Goal: Information Seeking & Learning: Learn about a topic

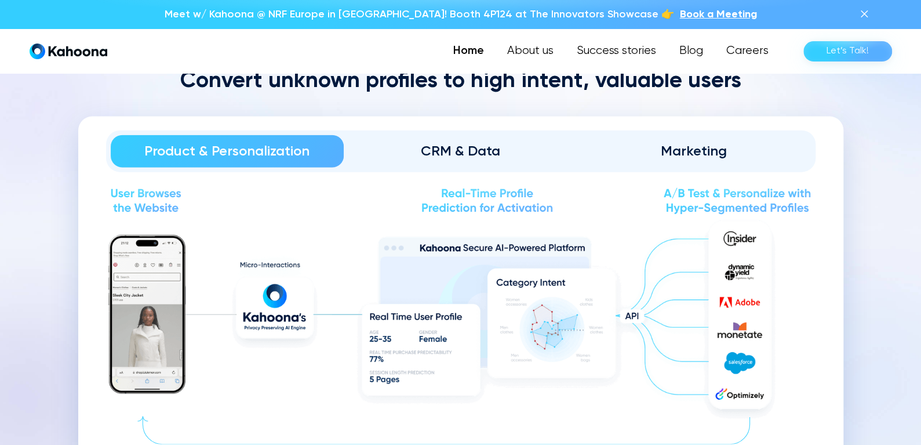
click at [436, 160] on link "CRM & Data" at bounding box center [461, 151] width 234 height 32
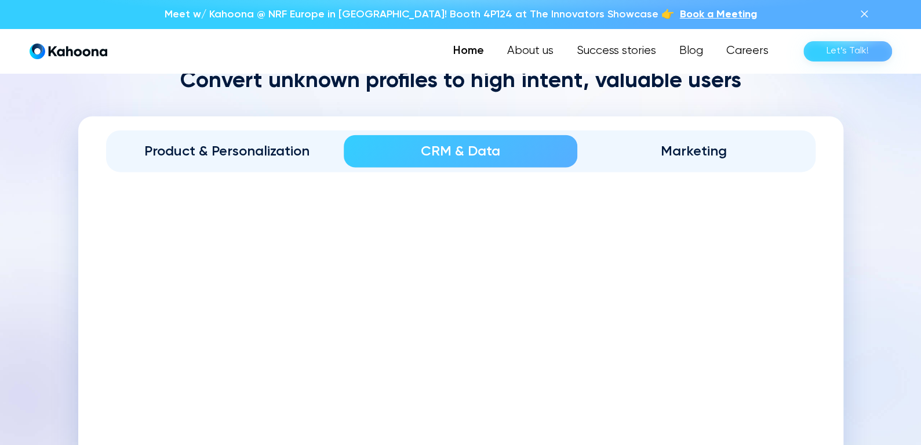
scroll to position [1280, 0]
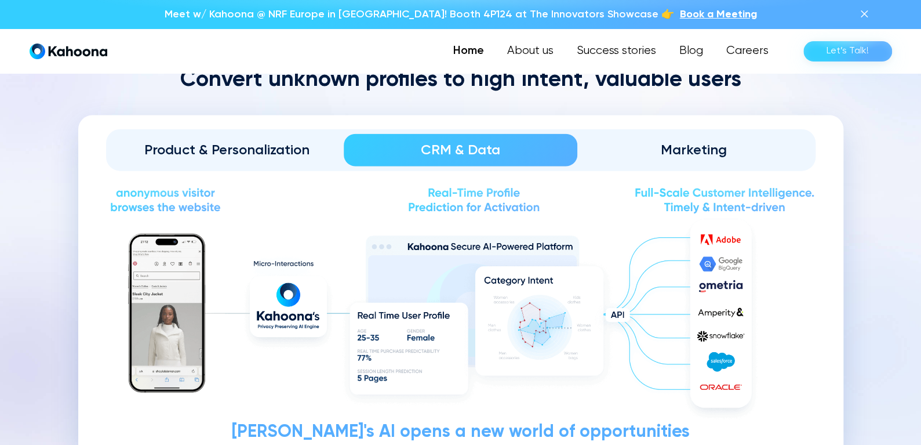
click at [626, 161] on link "Marketing" at bounding box center [694, 150] width 234 height 32
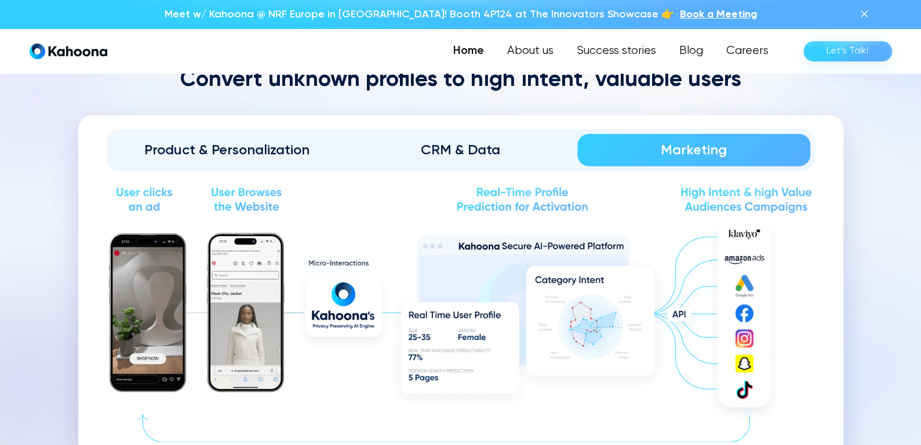
click at [274, 141] on div "Product & Personalization" at bounding box center [227, 150] width 201 height 19
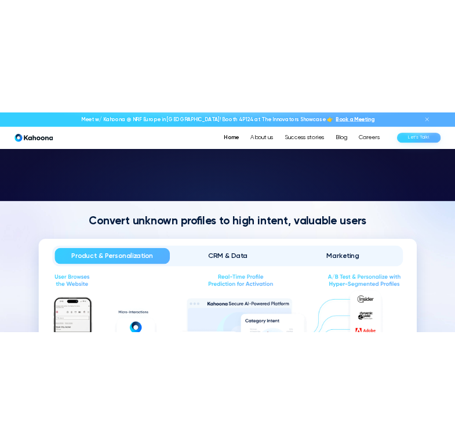
scroll to position [1138, 0]
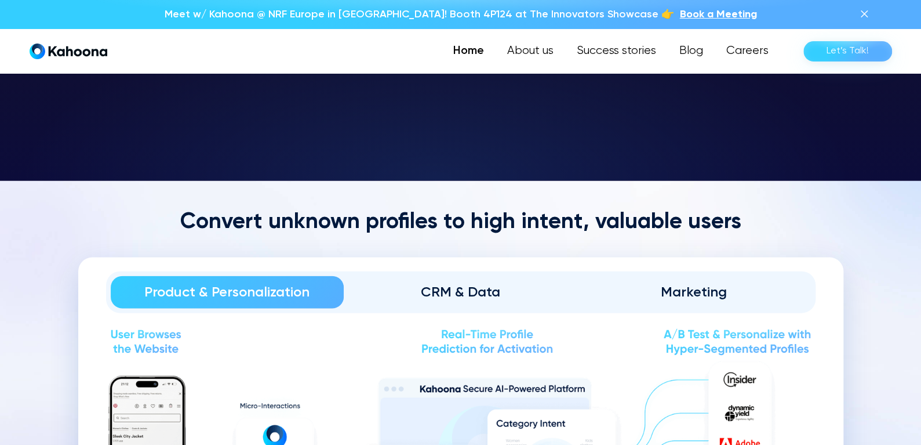
click at [376, 215] on h2 "Convert unknown profiles to high intent, valuable users" at bounding box center [460, 223] width 765 height 28
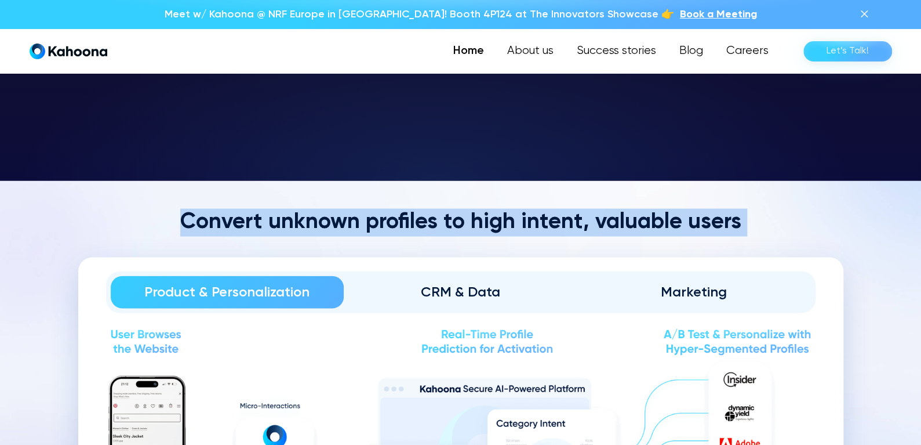
click at [376, 215] on h2 "Convert unknown profiles to high intent, valuable users" at bounding box center [460, 223] width 765 height 28
click at [467, 216] on h2 "Convert unknown profiles to high intent, valuable users" at bounding box center [460, 223] width 765 height 28
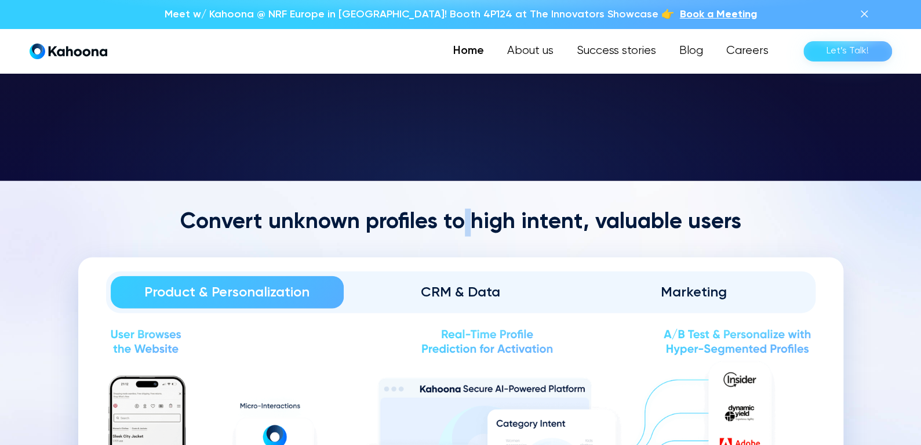
click at [467, 216] on h2 "Convert unknown profiles to high intent, valuable users" at bounding box center [460, 223] width 765 height 28
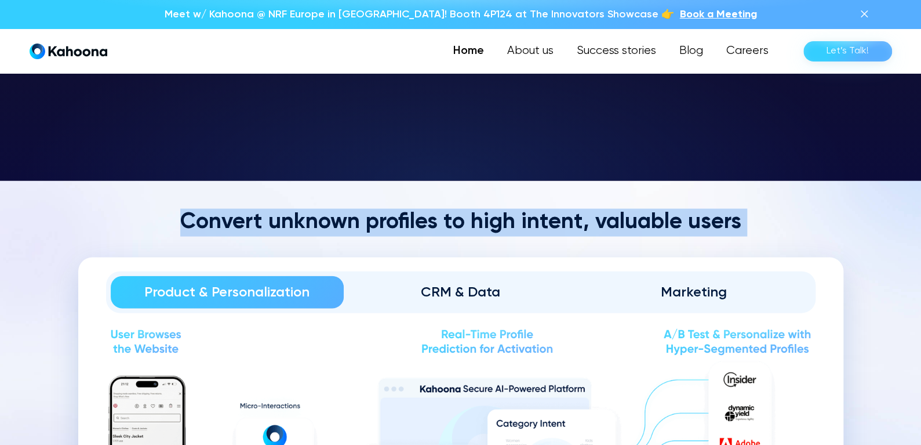
click at [467, 216] on h2 "Convert unknown profiles to high intent, valuable users" at bounding box center [460, 223] width 765 height 28
click at [478, 219] on h2 "Convert unknown profiles to high intent, valuable users" at bounding box center [460, 223] width 765 height 28
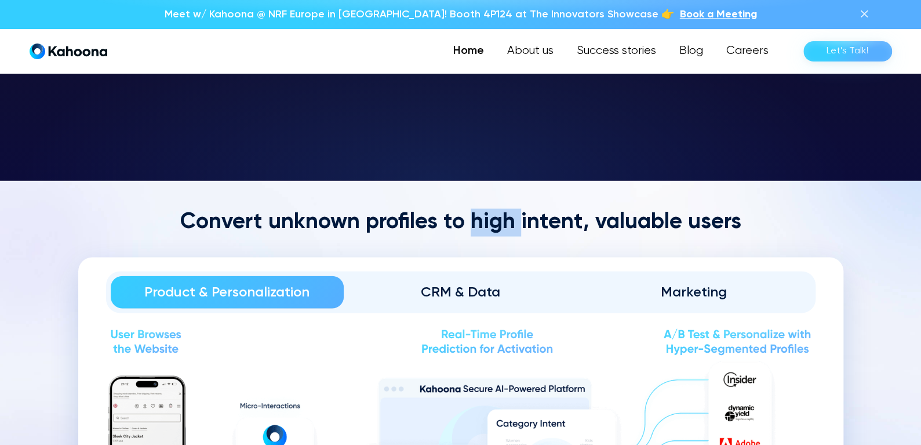
click at [478, 219] on h2 "Convert unknown profiles to high intent, valuable users" at bounding box center [460, 223] width 765 height 28
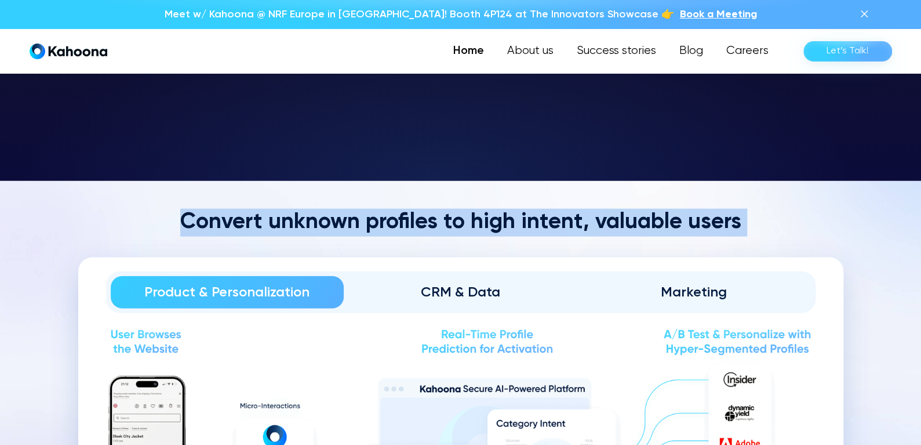
click at [486, 219] on h2 "Convert unknown profiles to high intent, valuable users" at bounding box center [460, 223] width 765 height 28
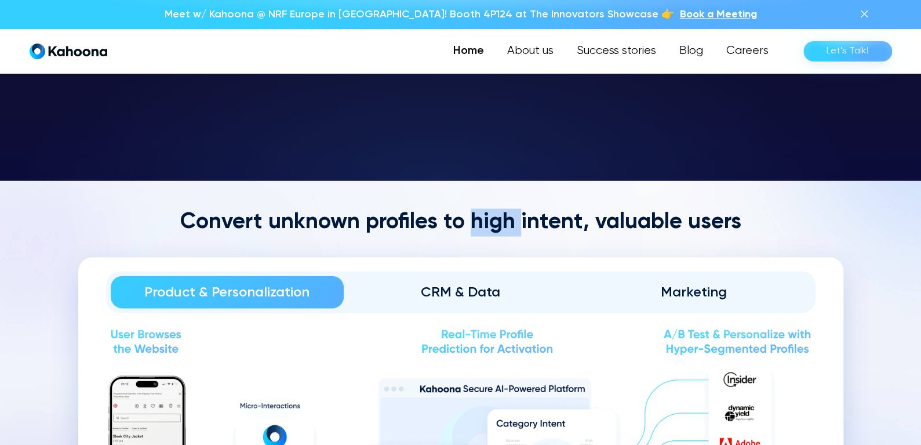
click at [486, 219] on h2 "Convert unknown profiles to high intent, valuable users" at bounding box center [460, 223] width 765 height 28
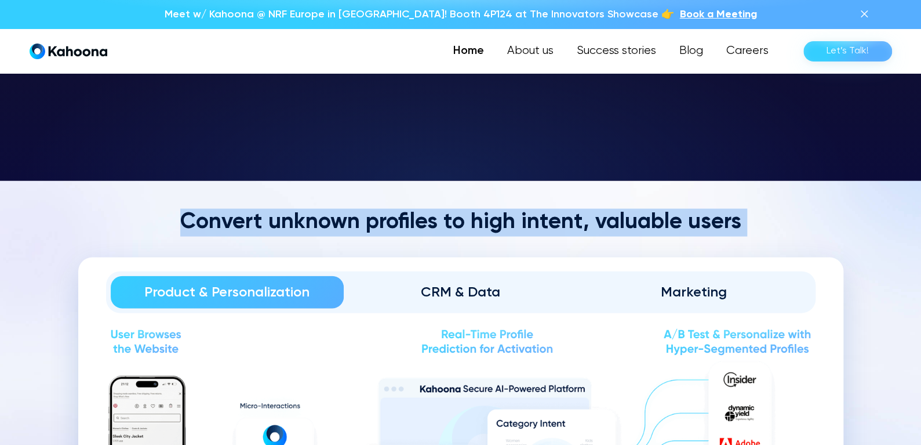
click at [486, 219] on h2 "Convert unknown profiles to high intent, valuable users" at bounding box center [460, 223] width 765 height 28
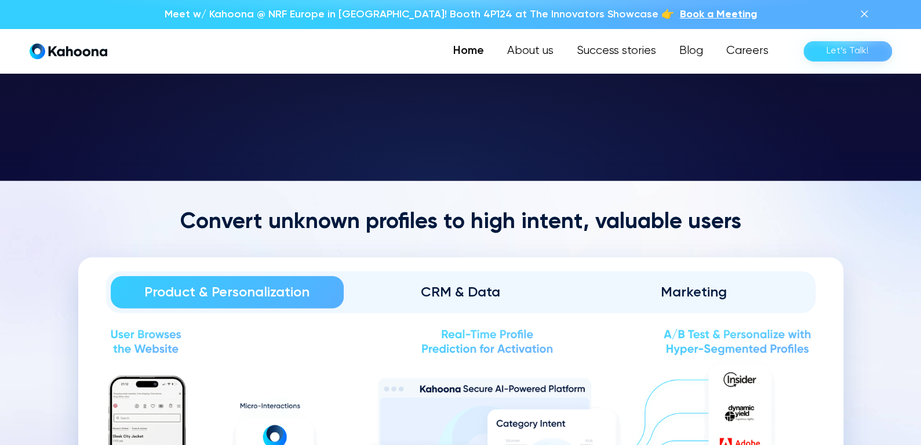
click at [486, 219] on h2 "Convert unknown profiles to high intent, valuable users" at bounding box center [460, 223] width 765 height 28
click at [555, 221] on h2 "Convert unknown profiles to high intent, valuable users" at bounding box center [460, 223] width 765 height 28
click at [457, 221] on h2 "Convert unknown profiles to high intent, valuable users" at bounding box center [460, 223] width 765 height 28
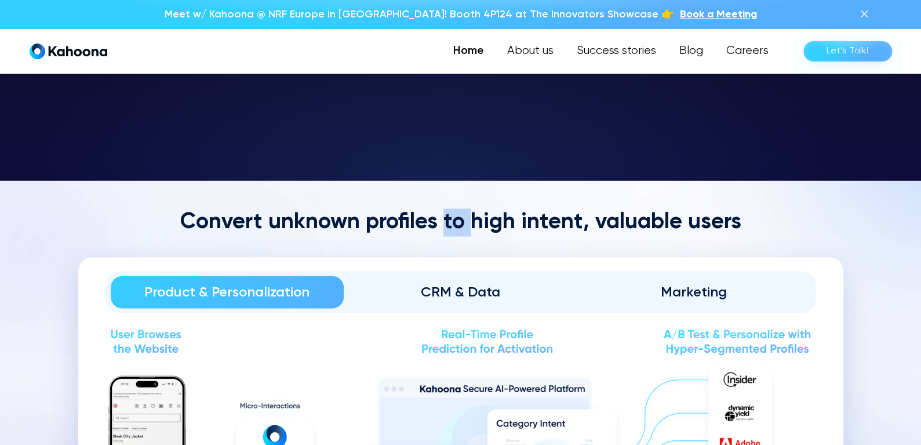
click at [457, 221] on h2 "Convert unknown profiles to high intent, valuable users" at bounding box center [460, 223] width 765 height 28
click at [495, 216] on h2 "Convert unknown profiles to high intent, valuable users" at bounding box center [460, 223] width 765 height 28
